Goal: Navigation & Orientation: Find specific page/section

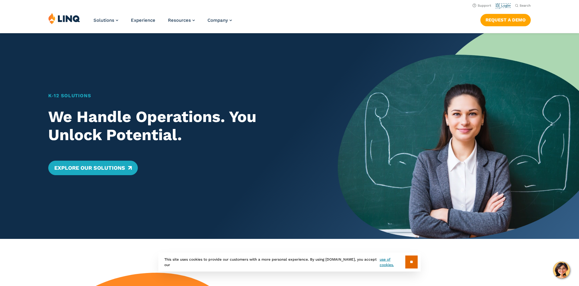
click at [503, 7] on link "Login" at bounding box center [503, 6] width 14 height 4
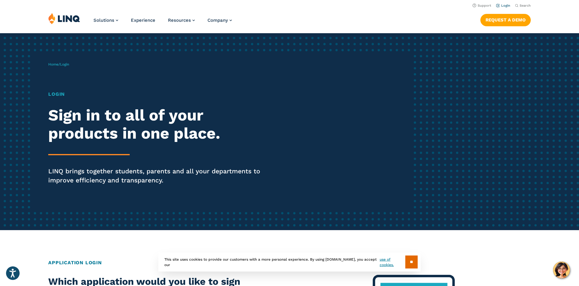
click at [505, 4] on link "Login" at bounding box center [503, 6] width 14 height 4
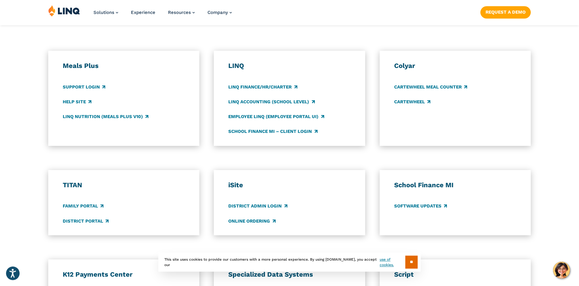
scroll to position [338, 0]
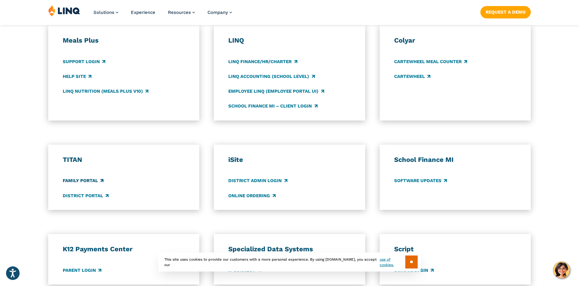
click at [78, 181] on link "Family Portal" at bounding box center [83, 180] width 41 height 7
